Goal: Task Accomplishment & Management: Manage account settings

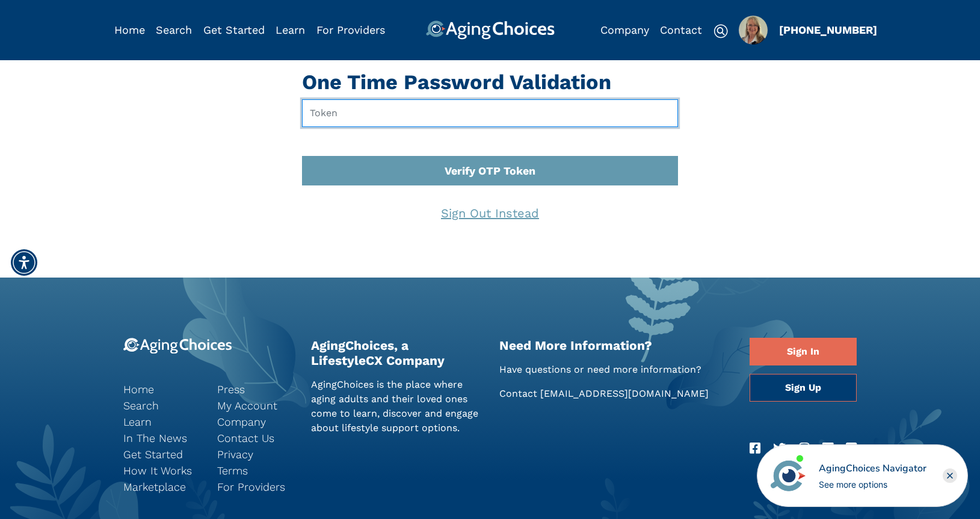
click at [365, 112] on input "text" at bounding box center [490, 113] width 376 height 28
type input "003475"
click at [302, 156] on button "Verify OTP Token" at bounding box center [490, 170] width 376 height 29
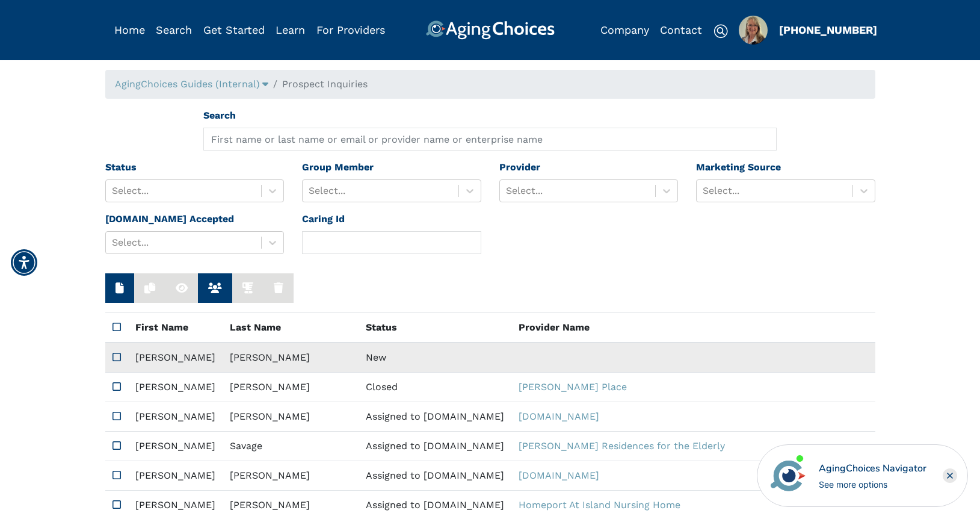
click at [359, 352] on td "New" at bounding box center [435, 357] width 153 height 30
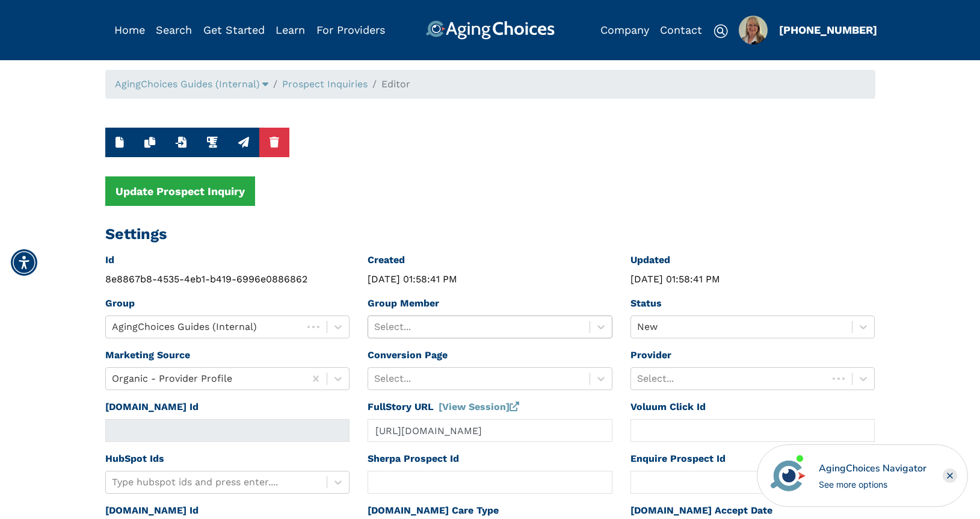
click at [430, 327] on div at bounding box center [478, 326] width 209 height 17
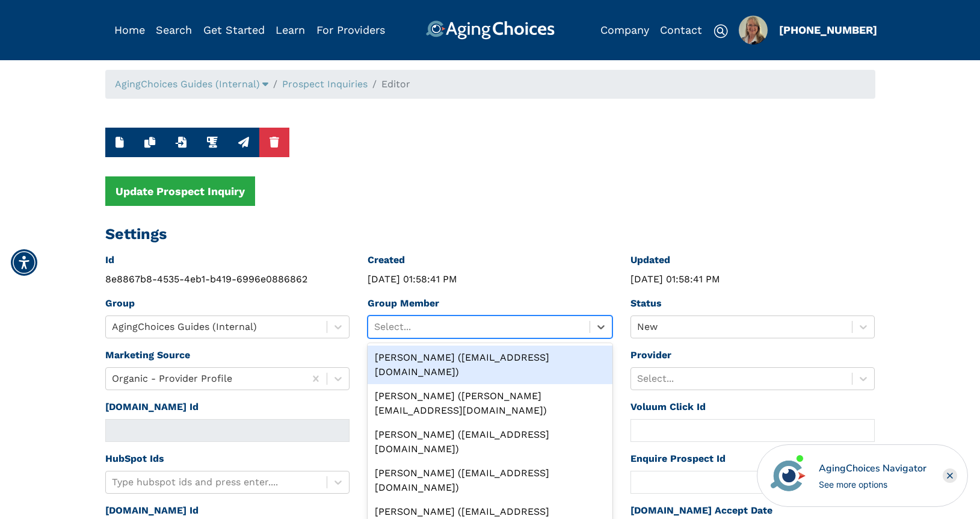
click at [434, 353] on div "[PERSON_NAME] ([EMAIL_ADDRESS][DOMAIN_NAME])" at bounding box center [490, 364] width 245 height 39
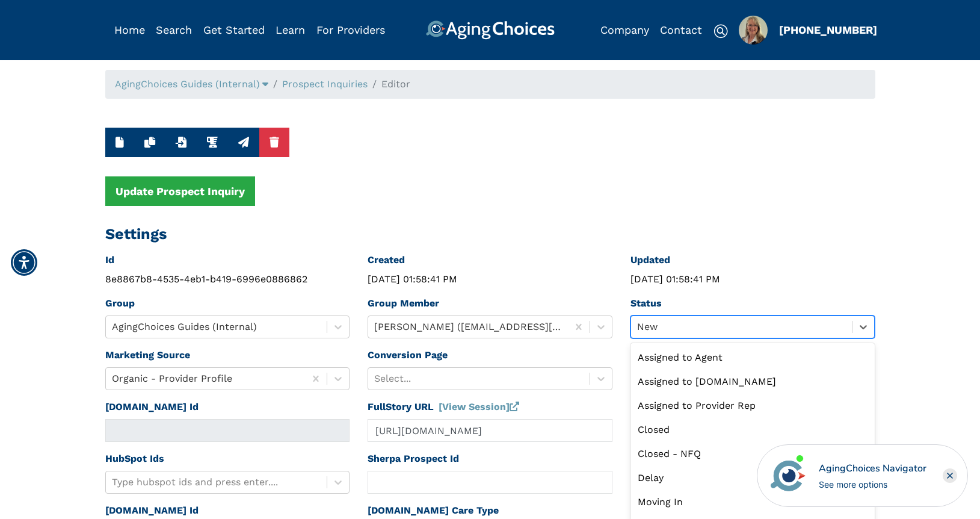
scroll to position [8, 0]
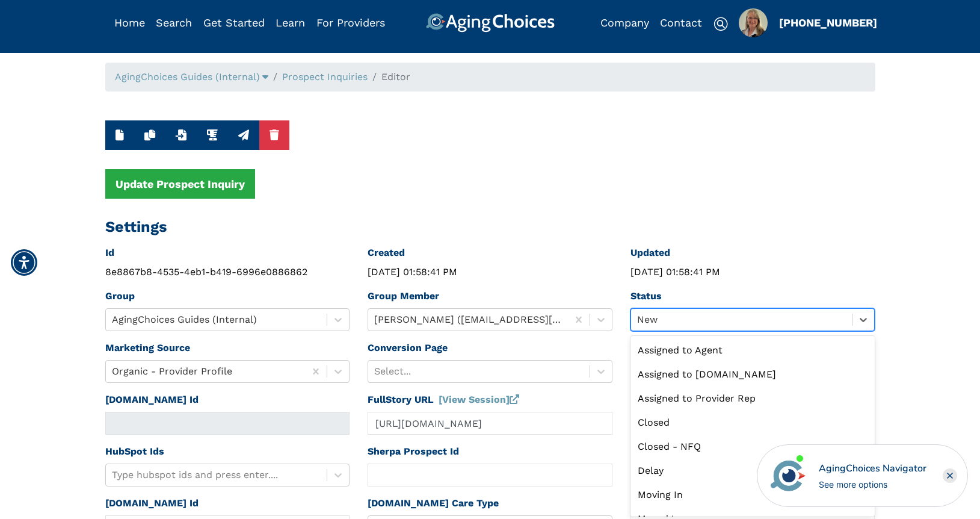
click at [670, 327] on div at bounding box center [741, 319] width 209 height 17
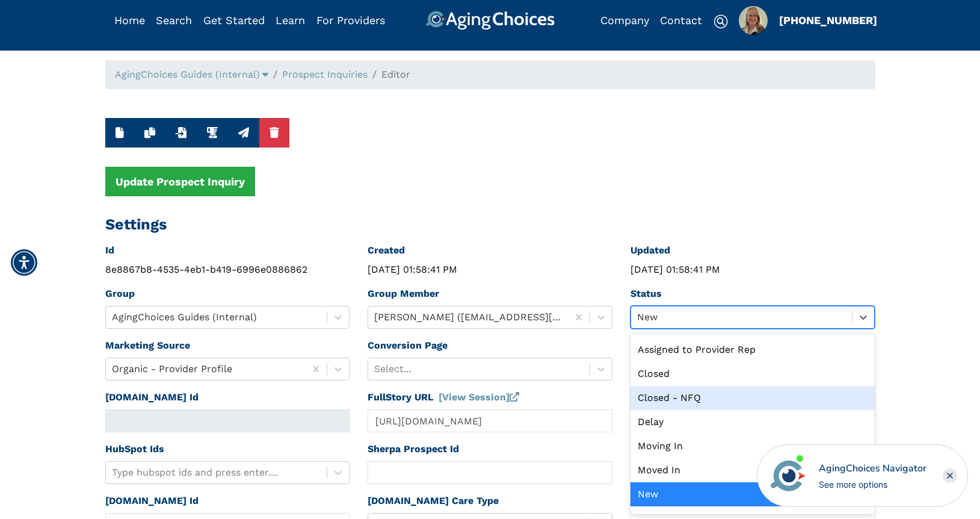
scroll to position [0, 0]
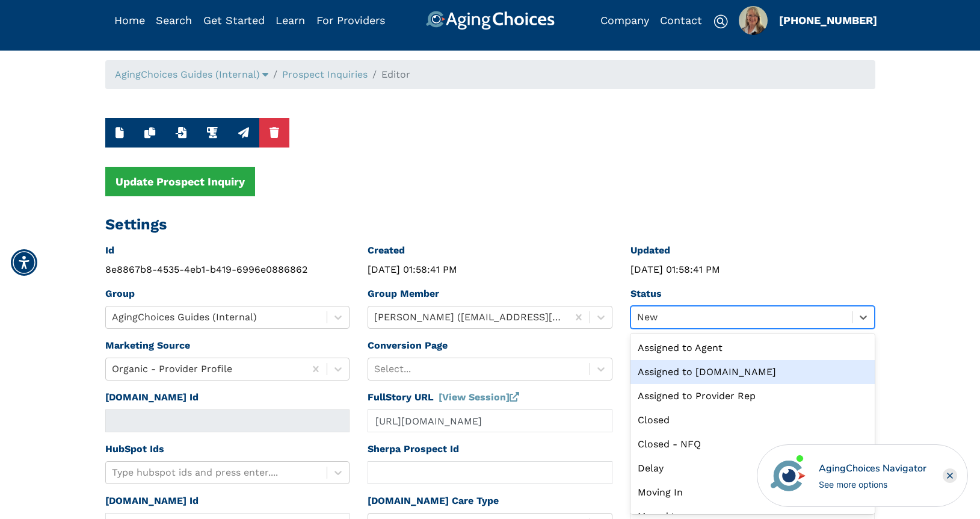
click at [699, 372] on div "Assigned to [DOMAIN_NAME]" at bounding box center [753, 372] width 245 height 24
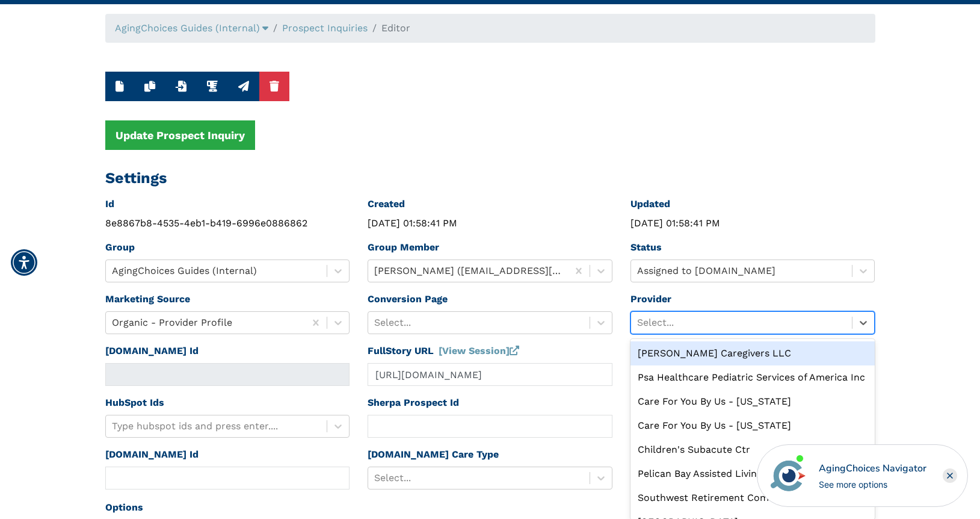
click at [700, 334] on div "option [PERSON_NAME] Caregivers LLC focused, 1 of 10. 10 results available. Use…" at bounding box center [753, 322] width 245 height 23
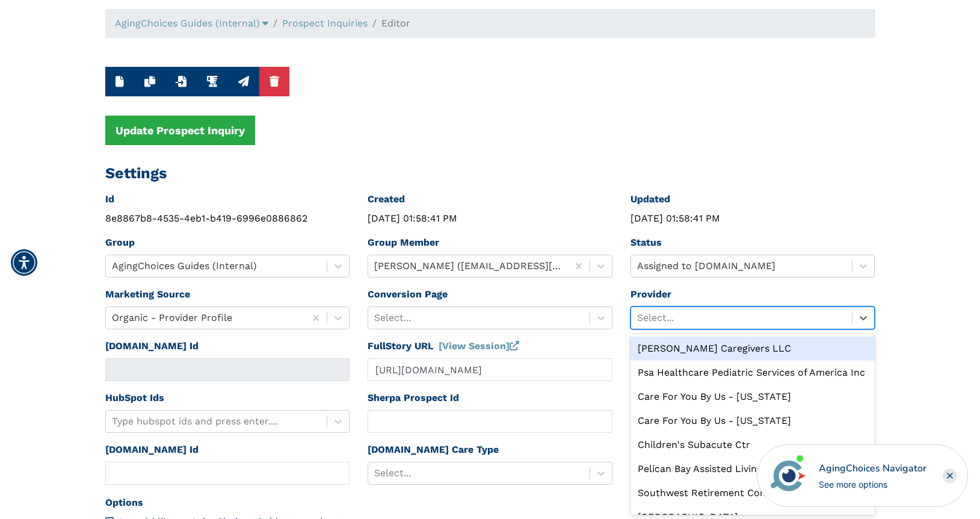
scroll to position [61, 0]
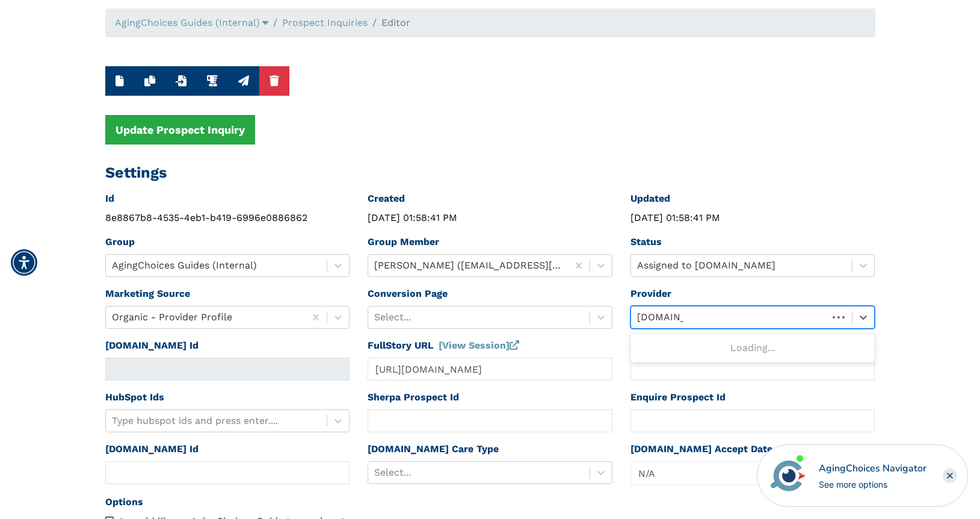
type input "[DOMAIN_NAME]"
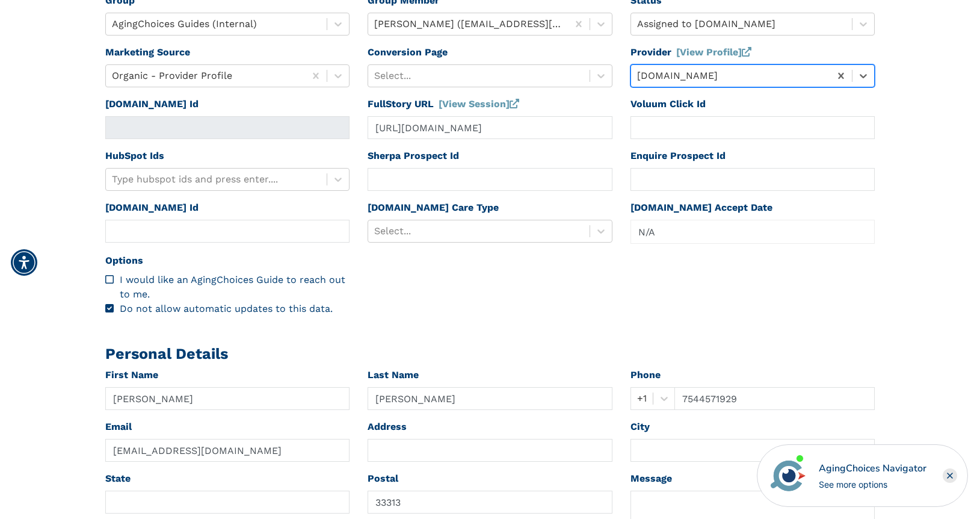
scroll to position [268, 0]
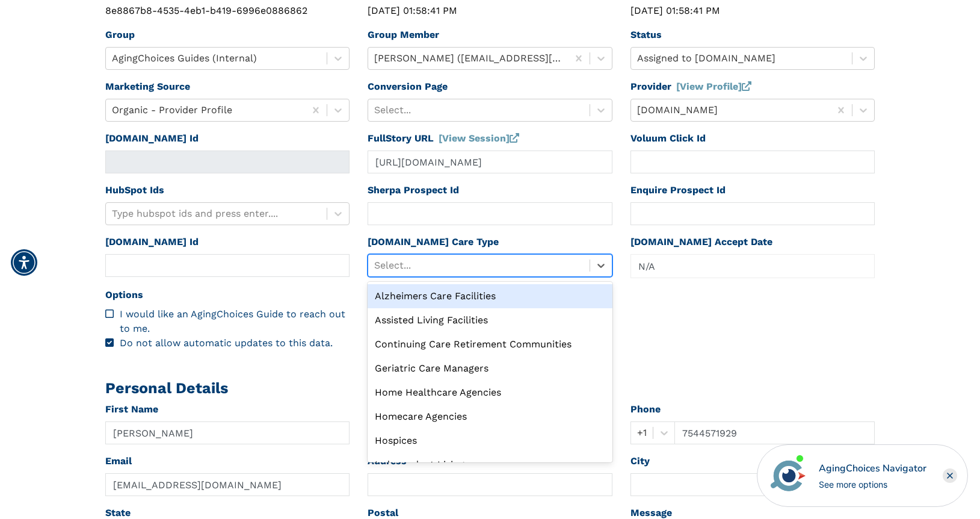
click at [455, 265] on div at bounding box center [478, 265] width 209 height 17
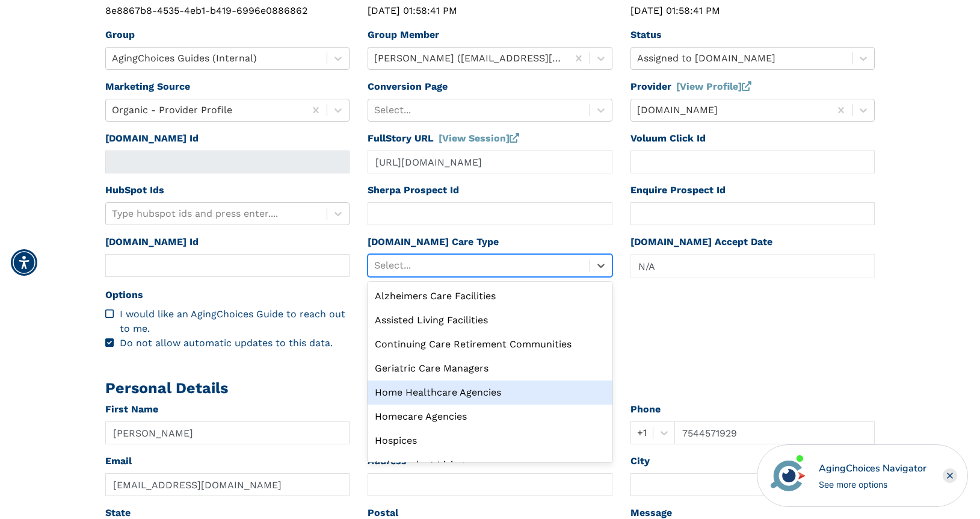
scroll to position [41, 0]
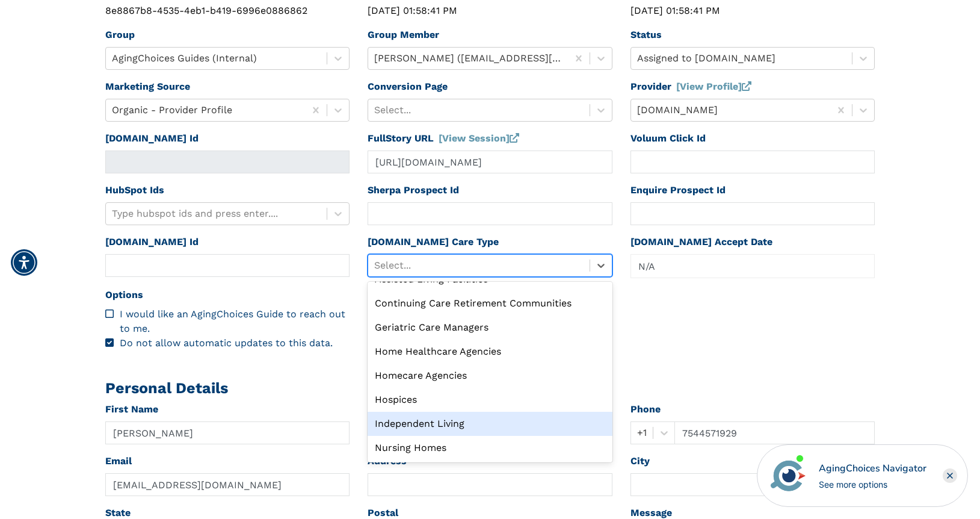
click at [464, 427] on div "Independent Living" at bounding box center [490, 424] width 245 height 24
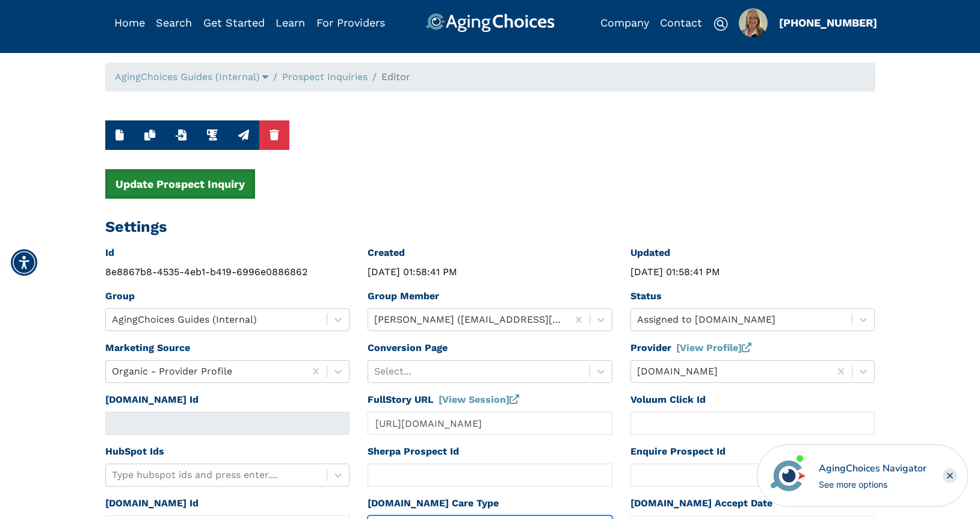
scroll to position [0, 0]
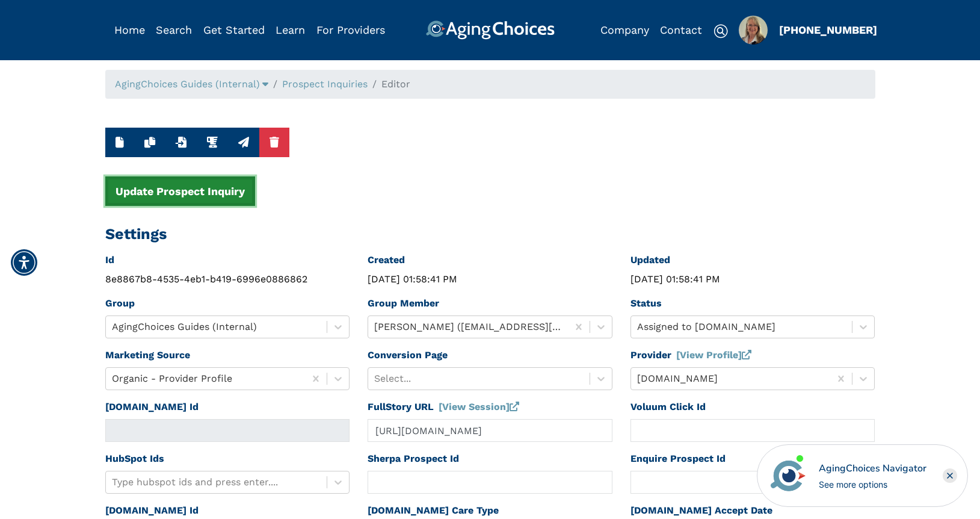
click at [238, 195] on button "Update Prospect Inquiry" at bounding box center [180, 190] width 150 height 29
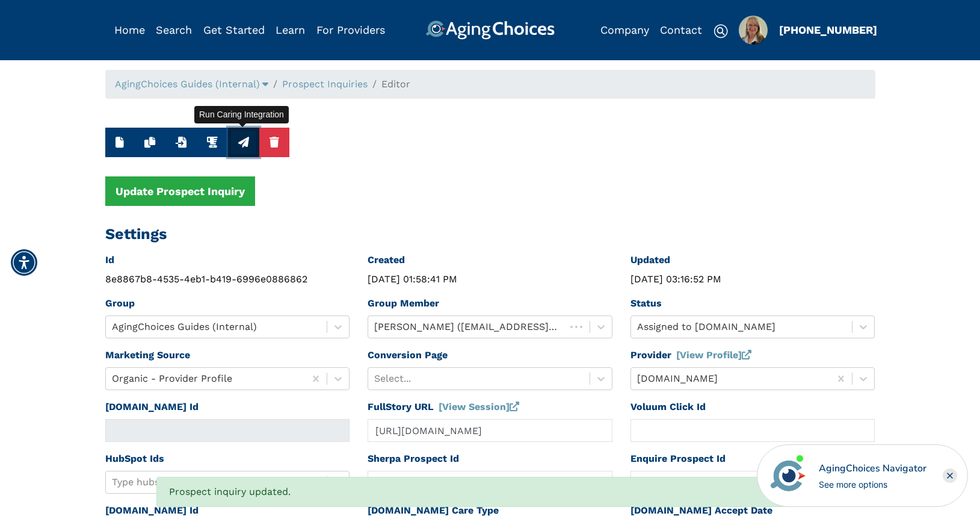
click at [245, 143] on icon "button" at bounding box center [243, 142] width 11 height 11
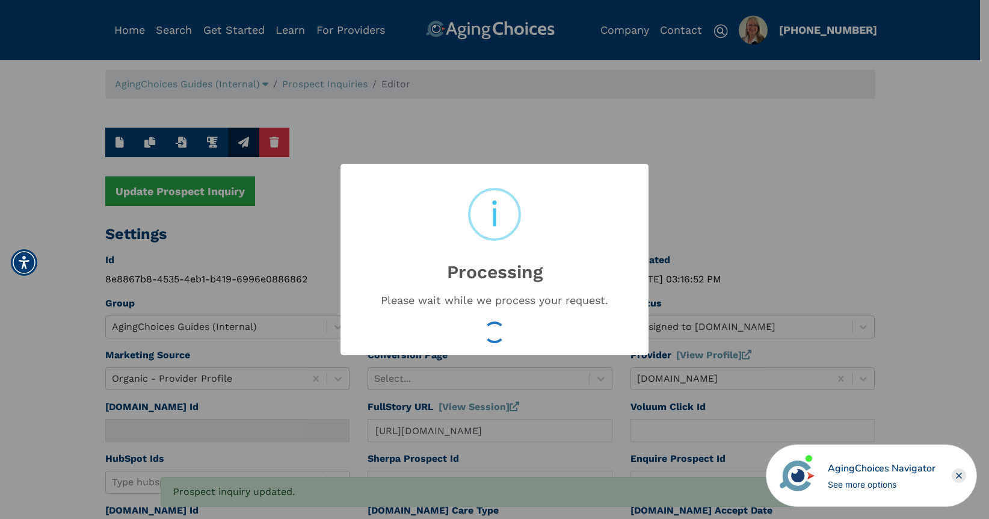
type input "16636808"
type input "[DATE] 03:16:54 PM"
